Goal: Feedback & Contribution: Submit feedback/report problem

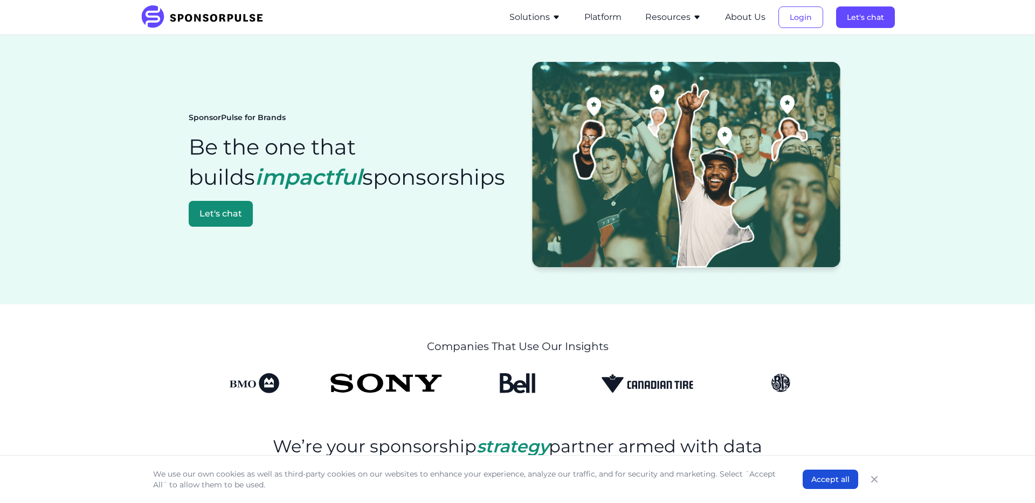
click at [525, 13] on button "Solutions" at bounding box center [534, 17] width 51 height 13
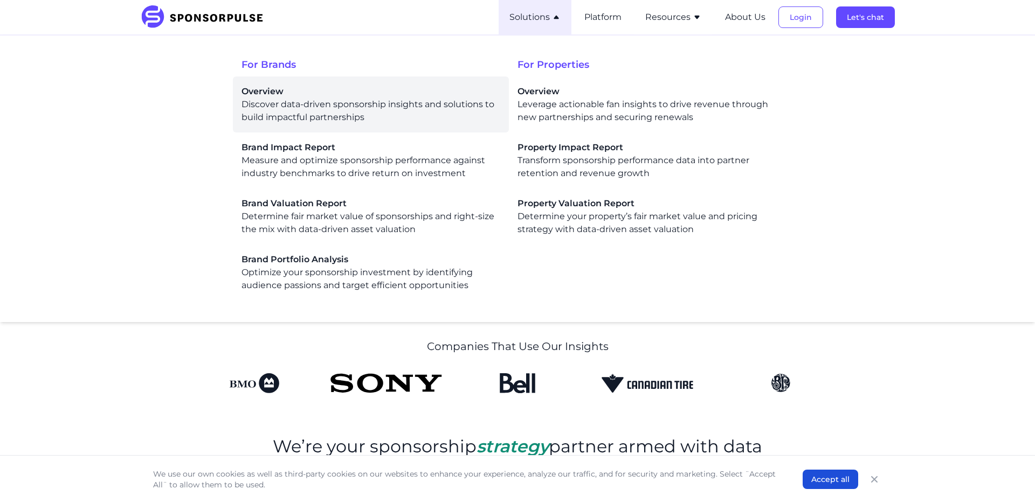
click at [409, 108] on div "Overview Discover data-driven sponsorship insights and solutions to build impac…" at bounding box center [370, 104] width 259 height 39
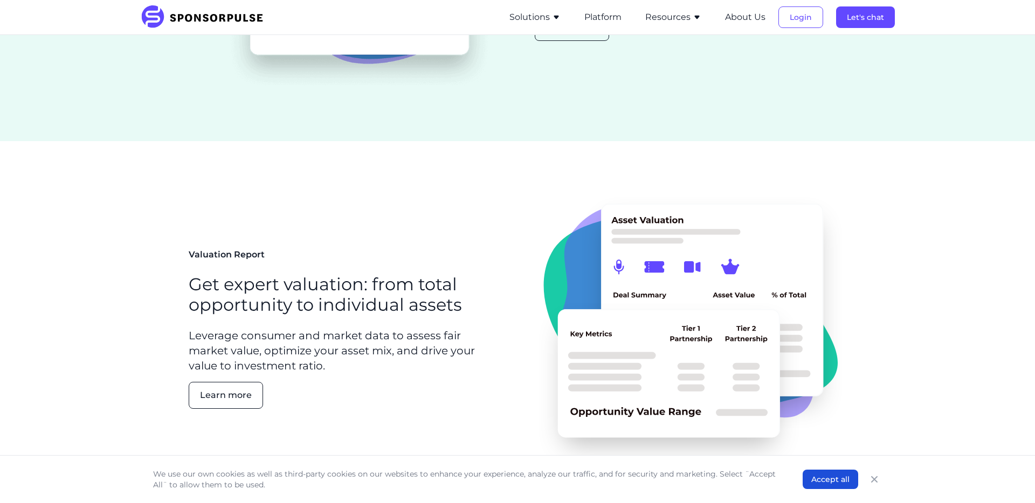
scroll to position [861, 0]
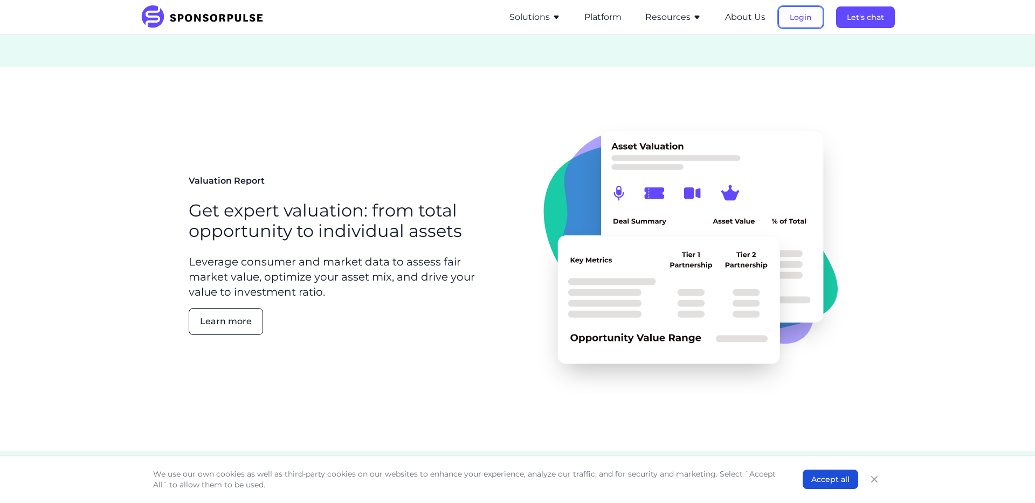
click at [797, 18] on button "Login" at bounding box center [800, 17] width 45 height 22
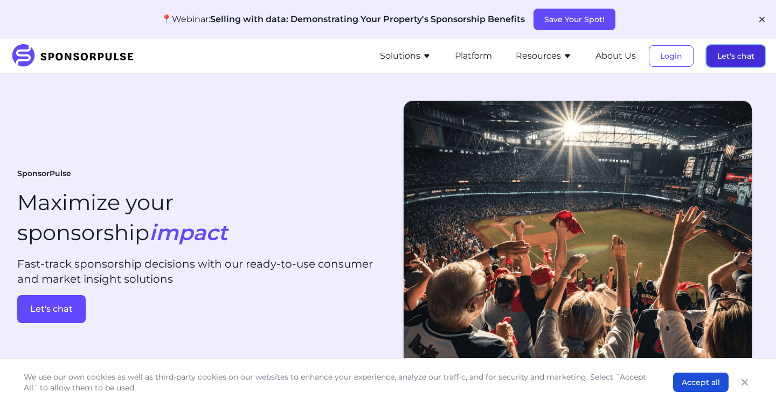
click at [743, 59] on button "Let's chat" at bounding box center [735, 56] width 59 height 22
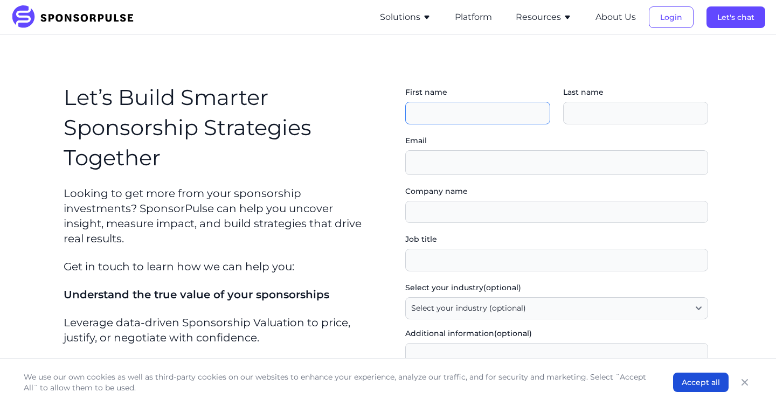
click at [422, 114] on input "First name" at bounding box center [477, 113] width 145 height 23
type input "Bruno"
type input "Ouellette"
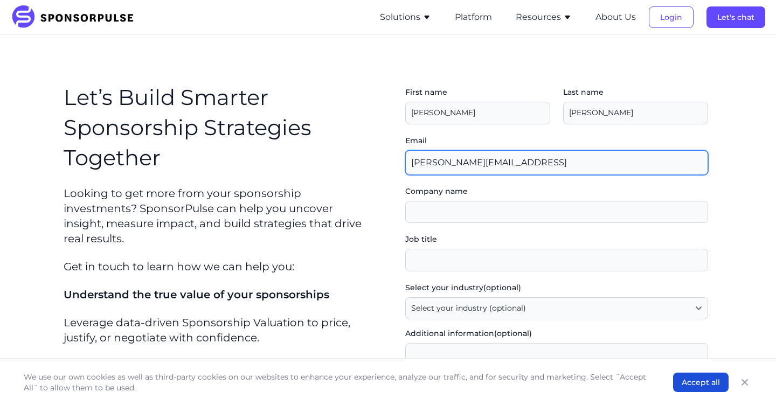
click at [518, 163] on input "bruno@voltasports.cac" at bounding box center [556, 162] width 303 height 25
type input "bruno@voltasports.ca"
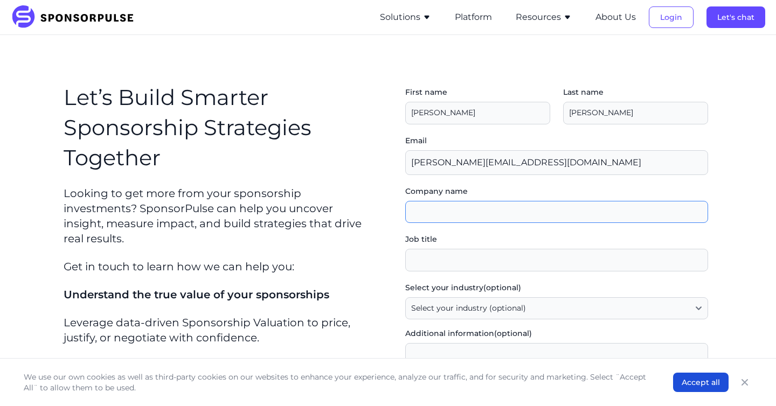
click at [448, 203] on input "Company name" at bounding box center [556, 212] width 303 height 23
type input "VOLTA"
click at [439, 255] on input "Job title" at bounding box center [556, 260] width 303 height 23
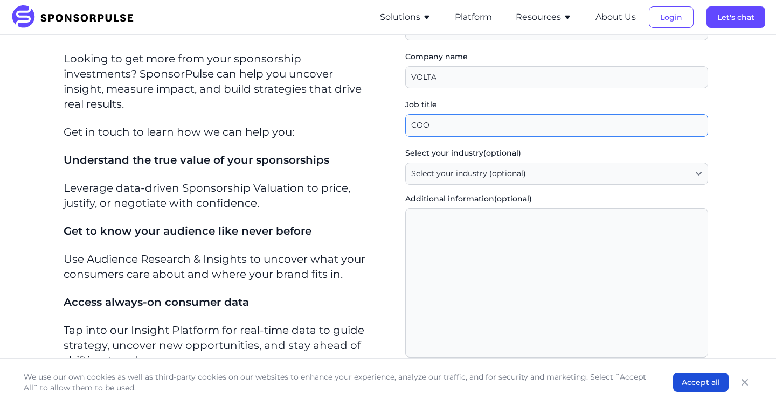
type input "COO"
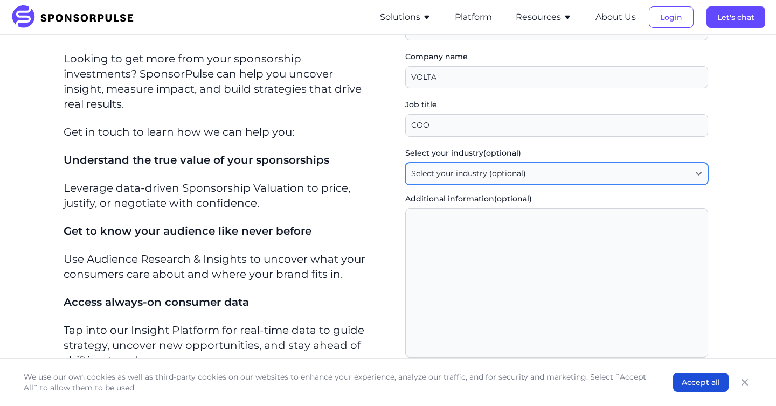
click at [452, 177] on select "Select your industry (optional) Agency / Consultant Automotive / Transportation…" at bounding box center [556, 174] width 303 height 23
select select "Agency / Consultant"
click at [405, 163] on select "Select your industry (optional) Agency / Consultant Automotive / Transportation…" at bounding box center [556, 174] width 303 height 23
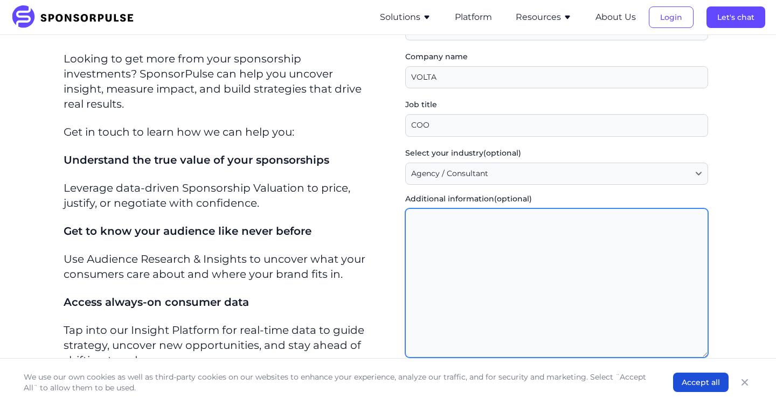
click at [439, 261] on textarea "Additional information (optional)" at bounding box center [556, 283] width 303 height 149
type textarea "U"
type textarea "u"
type textarea "c"
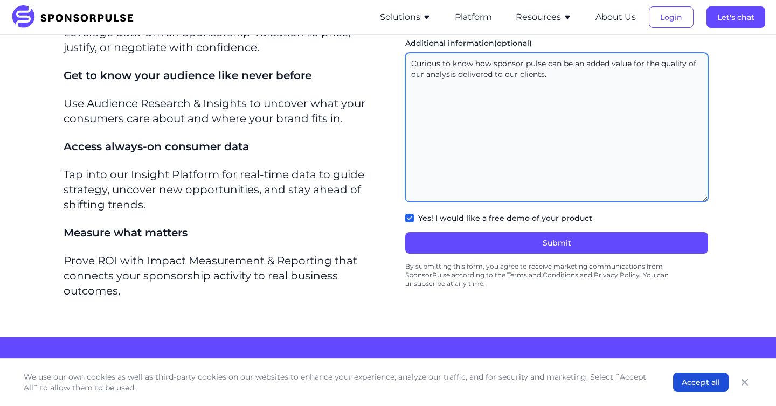
scroll to position [308, 0]
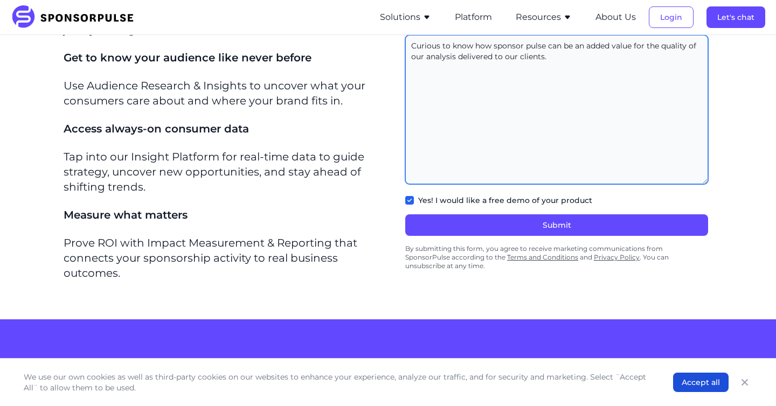
type textarea "Curious to know how sponsor pulse can be an added value for the quality of our …"
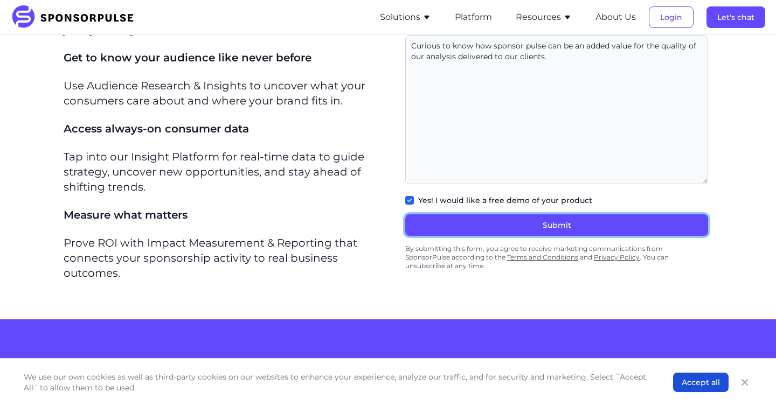
click at [430, 219] on button "Submit" at bounding box center [556, 225] width 303 height 22
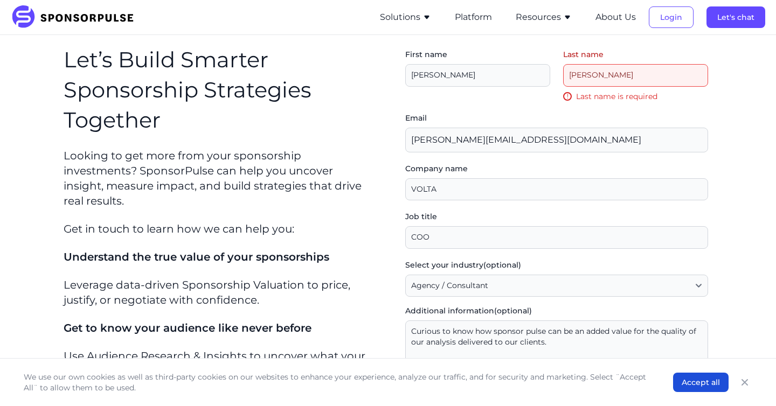
scroll to position [30, 0]
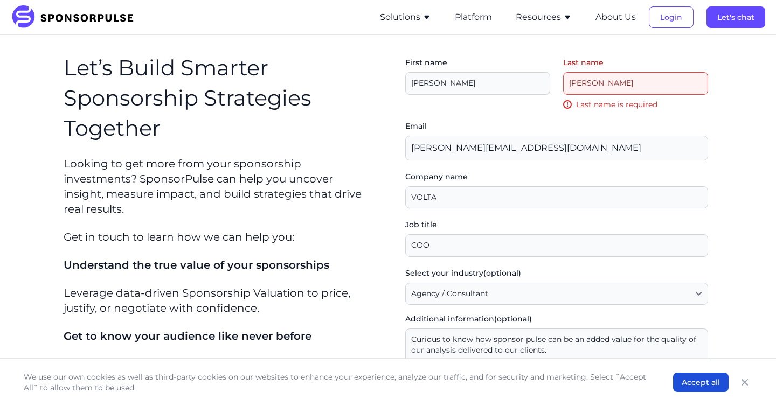
click at [616, 93] on input "Last name" at bounding box center [635, 83] width 145 height 23
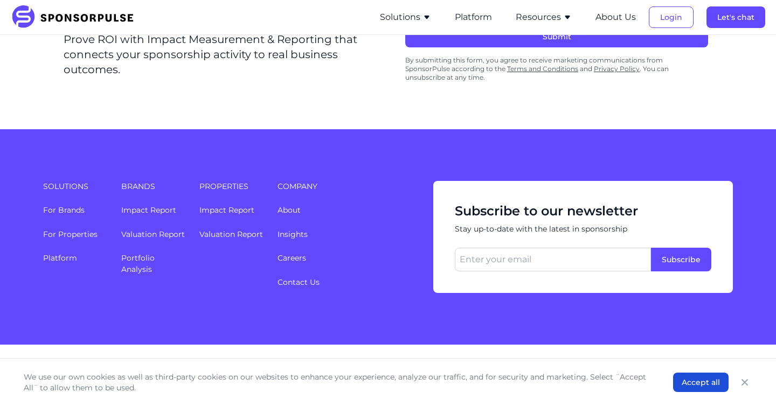
scroll to position [493, 0]
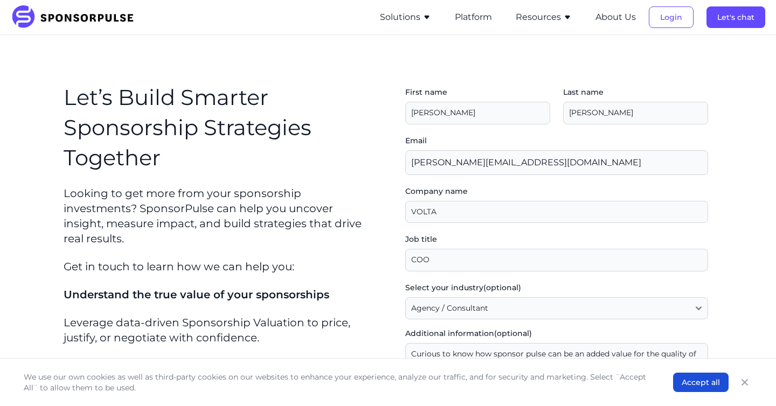
scroll to position [213, 0]
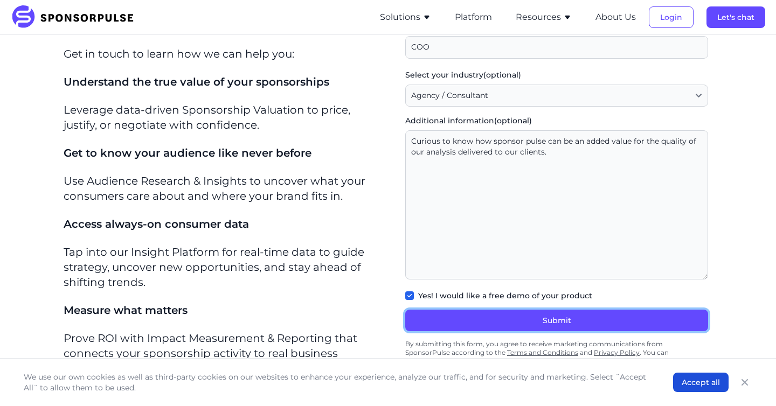
click at [496, 313] on button "Submit" at bounding box center [556, 321] width 303 height 22
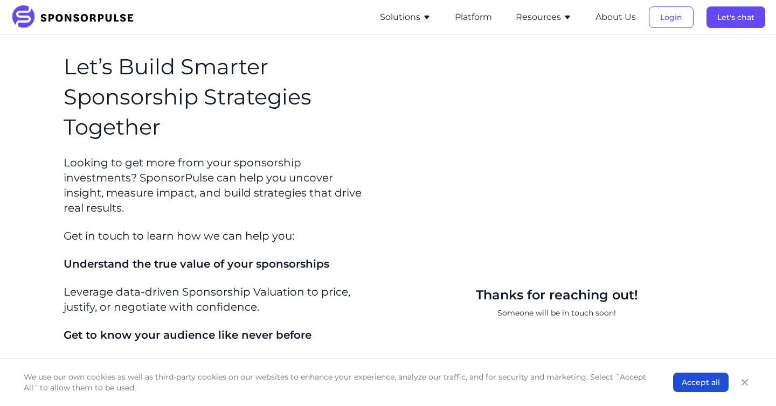
scroll to position [0, 0]
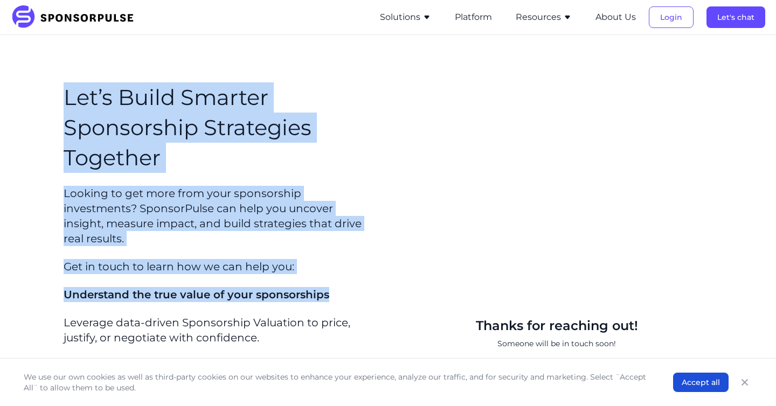
drag, startPoint x: 320, startPoint y: 64, endPoint x: 332, endPoint y: 293, distance: 229.9
click at [332, 293] on section "Let’s Build Smarter Sponsorship Strategies Together Looking to get more from yo…" at bounding box center [388, 331] width 776 height 593
click at [332, 293] on div "Let’s Build Smarter Sponsorship Strategies Together Looking to get more from yo…" at bounding box center [219, 335] width 311 height 506
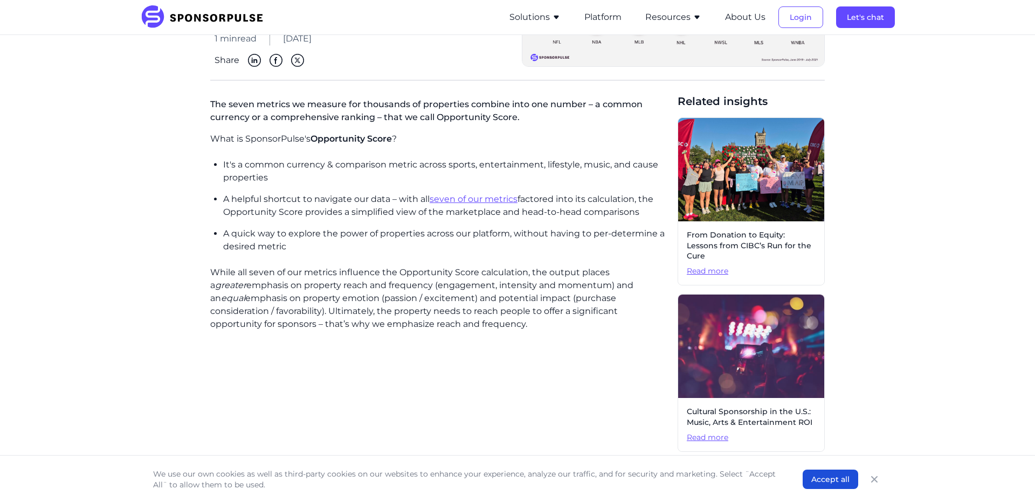
scroll to position [164, 0]
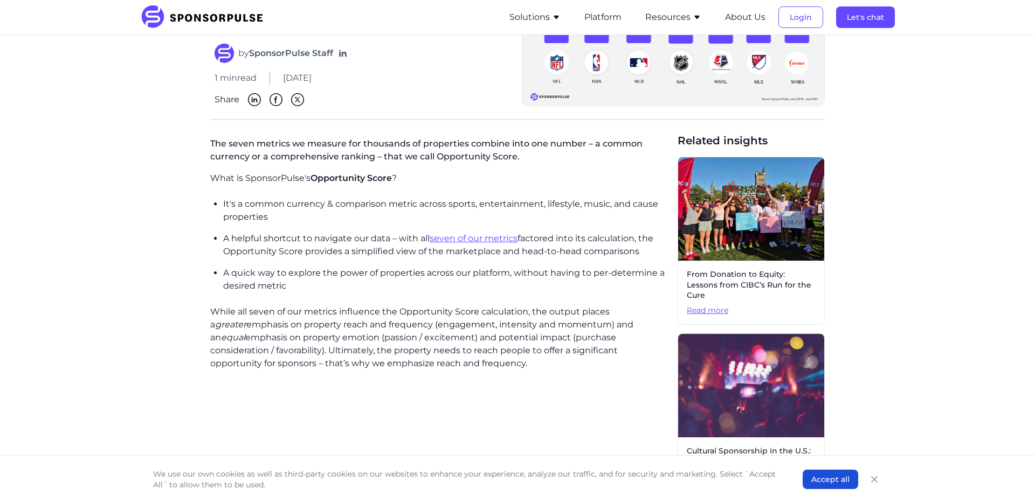
click at [441, 318] on p "While all seven of our metrics influence the Opportunity Score calculation, the…" at bounding box center [439, 338] width 459 height 65
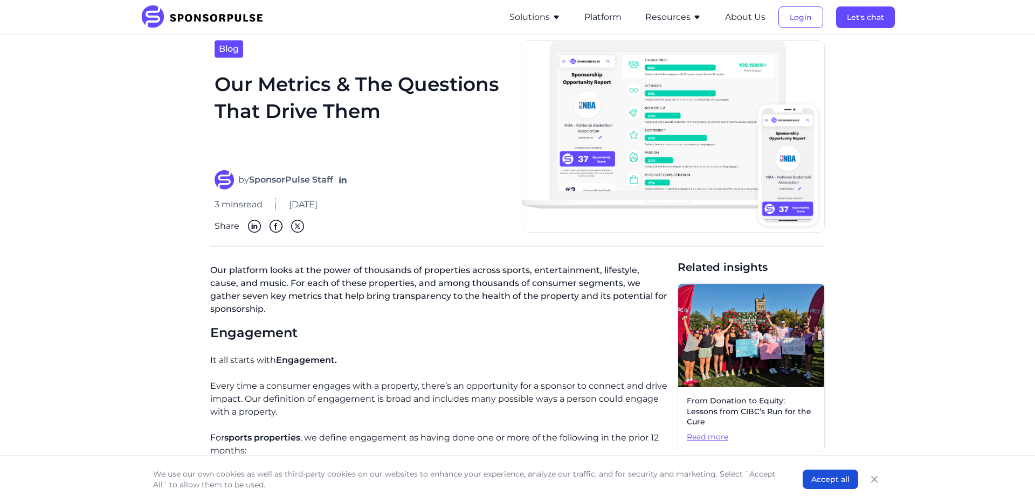
scroll to position [32, 0]
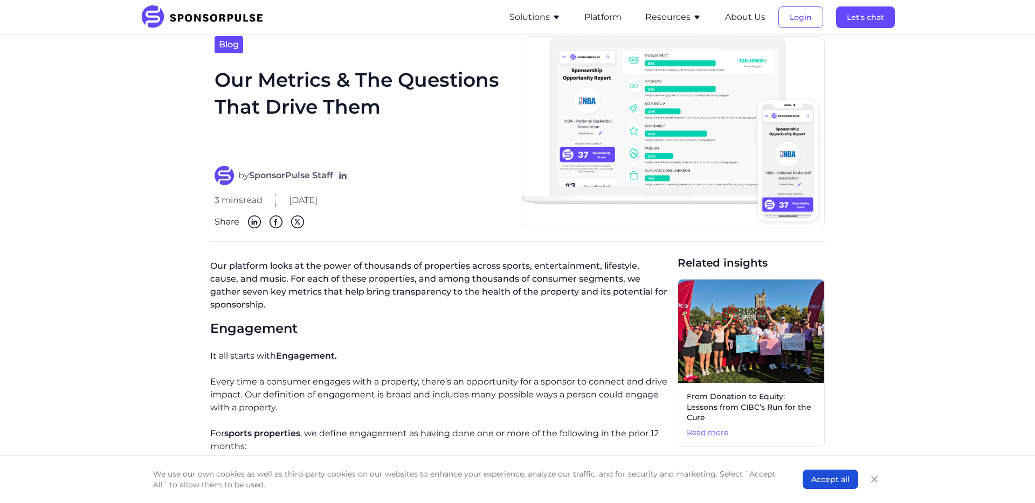
click at [679, 19] on button "Resources" at bounding box center [673, 17] width 56 height 13
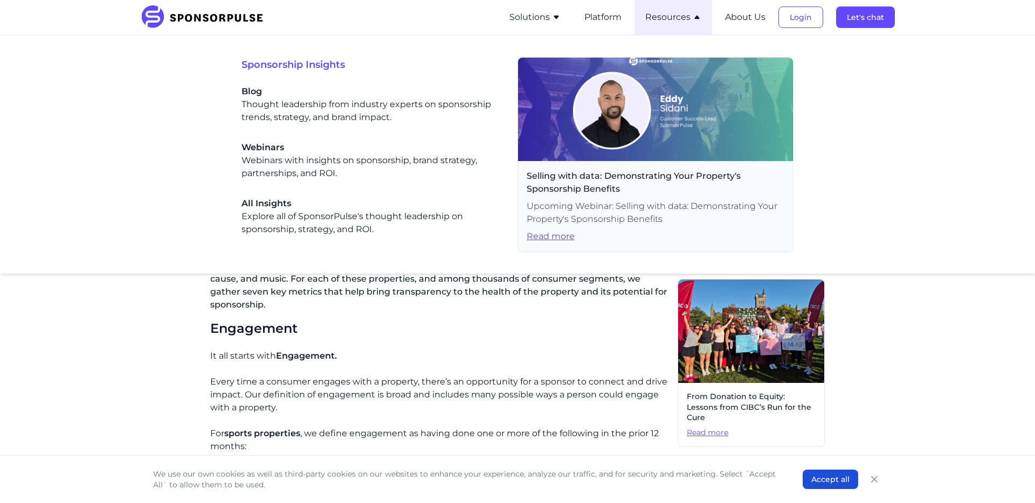
click at [679, 19] on button "Resources" at bounding box center [673, 17] width 56 height 13
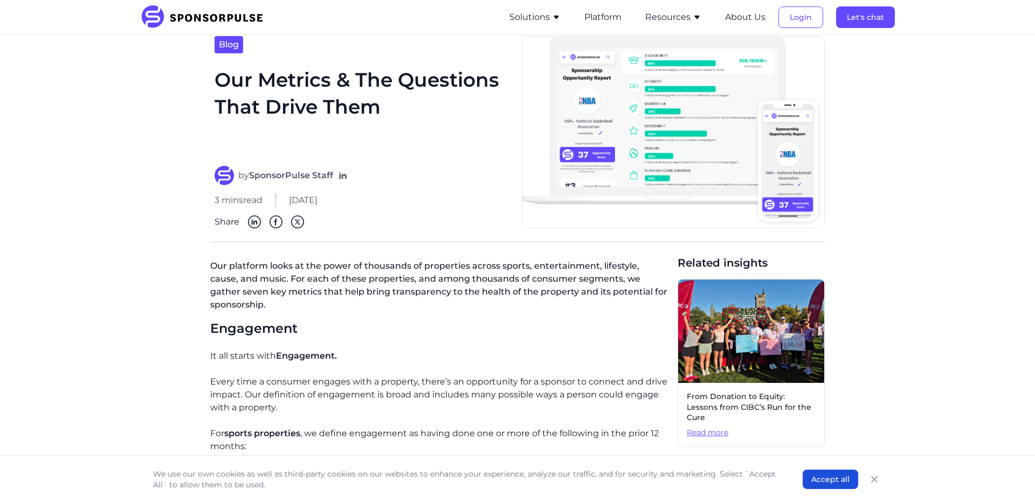
click at [532, 22] on button "Solutions" at bounding box center [534, 17] width 51 height 13
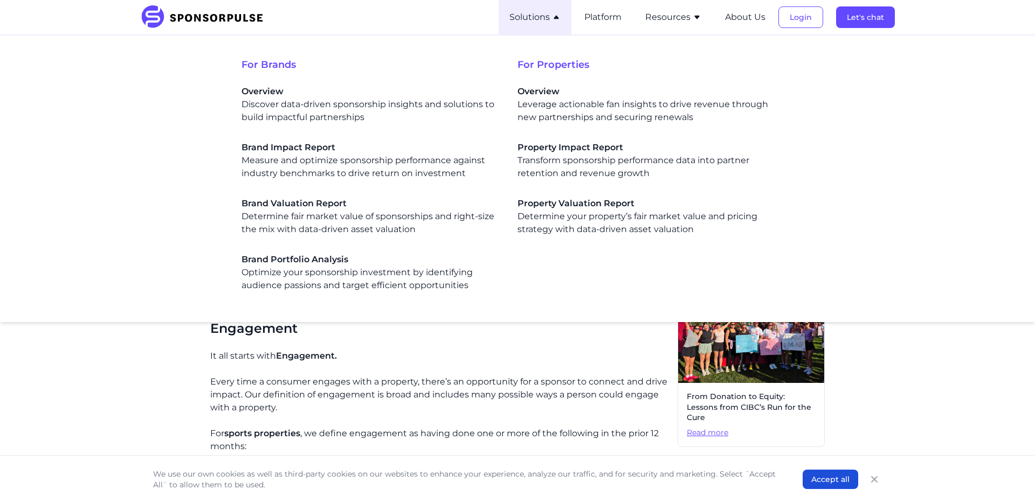
click at [532, 22] on button "Solutions" at bounding box center [534, 17] width 51 height 13
